Goal: Find specific page/section: Find specific page/section

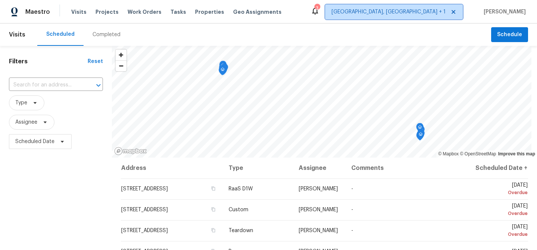
drag, startPoint x: 441, startPoint y: 7, endPoint x: 446, endPoint y: 14, distance: 8.7
click at [441, 7] on span "[GEOGRAPHIC_DATA], [GEOGRAPHIC_DATA] + 1" at bounding box center [394, 11] width 138 height 15
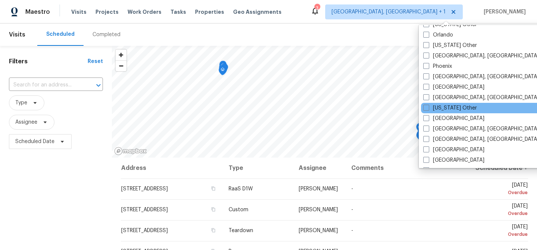
scroll to position [879, 0]
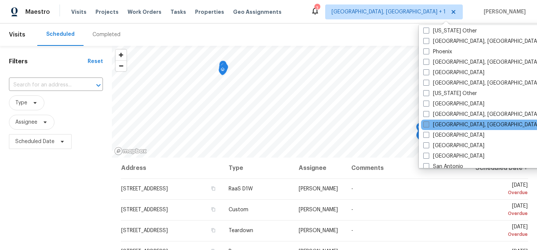
click at [451, 124] on label "[GEOGRAPHIC_DATA], [GEOGRAPHIC_DATA]" at bounding box center [481, 124] width 116 height 7
click at [428, 124] on input "[GEOGRAPHIC_DATA], [GEOGRAPHIC_DATA]" at bounding box center [425, 123] width 5 height 5
checkbox input "true"
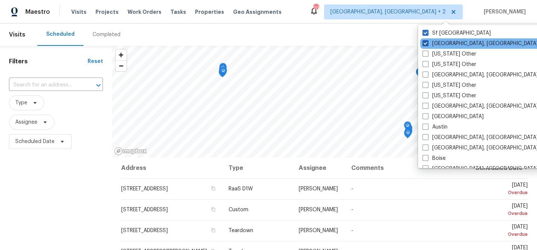
click at [444, 44] on label "[GEOGRAPHIC_DATA], [GEOGRAPHIC_DATA]" at bounding box center [480, 43] width 116 height 7
click at [427, 44] on input "[GEOGRAPHIC_DATA], [GEOGRAPHIC_DATA]" at bounding box center [424, 42] width 5 height 5
checkbox input "false"
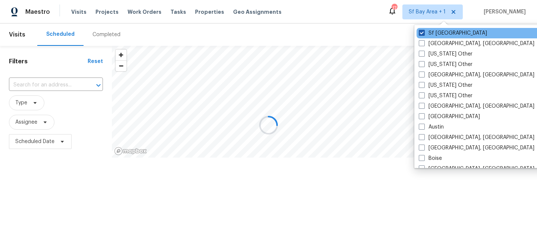
click at [445, 32] on label "Sf [GEOGRAPHIC_DATA]" at bounding box center [453, 32] width 68 height 7
click at [423, 32] on input "Sf [GEOGRAPHIC_DATA]" at bounding box center [421, 31] width 5 height 5
checkbox input "false"
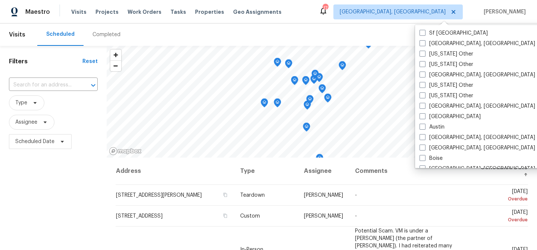
click at [342, 20] on div "Maestro Visits Projects Work Orders Tasks Properties Geo Assignments [STREET_AD…" at bounding box center [268, 11] width 537 height 23
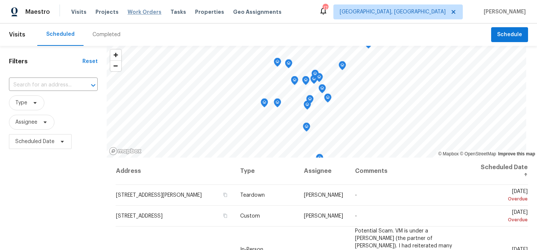
click at [147, 12] on span "Work Orders" at bounding box center [144, 11] width 34 height 7
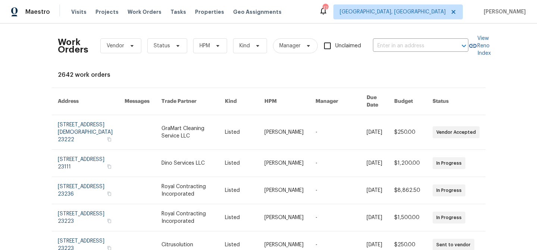
click at [188, 3] on div "Maestro Visits Projects Work Orders Tasks Properties Geo Assignments [STREET_AD…" at bounding box center [268, 11] width 537 height 23
click at [195, 14] on span "Properties" at bounding box center [209, 11] width 29 height 7
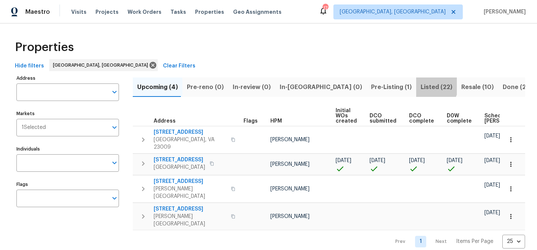
click at [420, 83] on span "Listed (22)" at bounding box center [436, 87] width 32 height 10
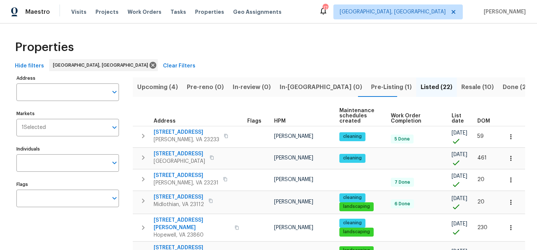
click at [163, 82] on span "Upcoming (4)" at bounding box center [157, 87] width 41 height 10
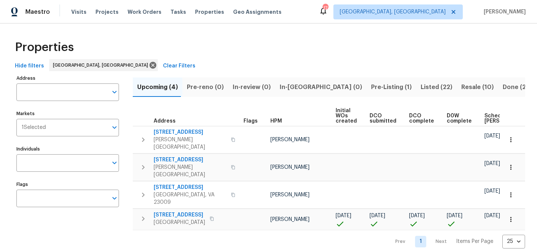
click at [420, 88] on span "Listed (22)" at bounding box center [436, 87] width 32 height 10
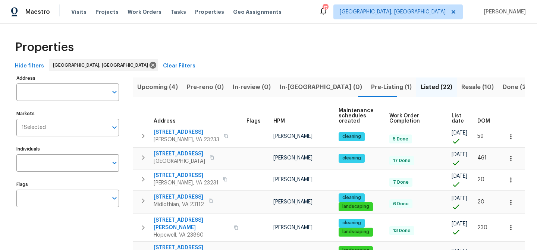
click at [461, 90] on span "Resale (10)" at bounding box center [477, 87] width 32 height 10
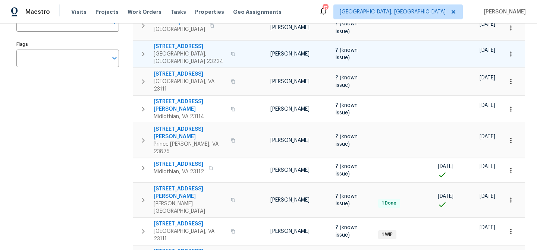
scroll to position [168, 0]
